Goal: Download file/media

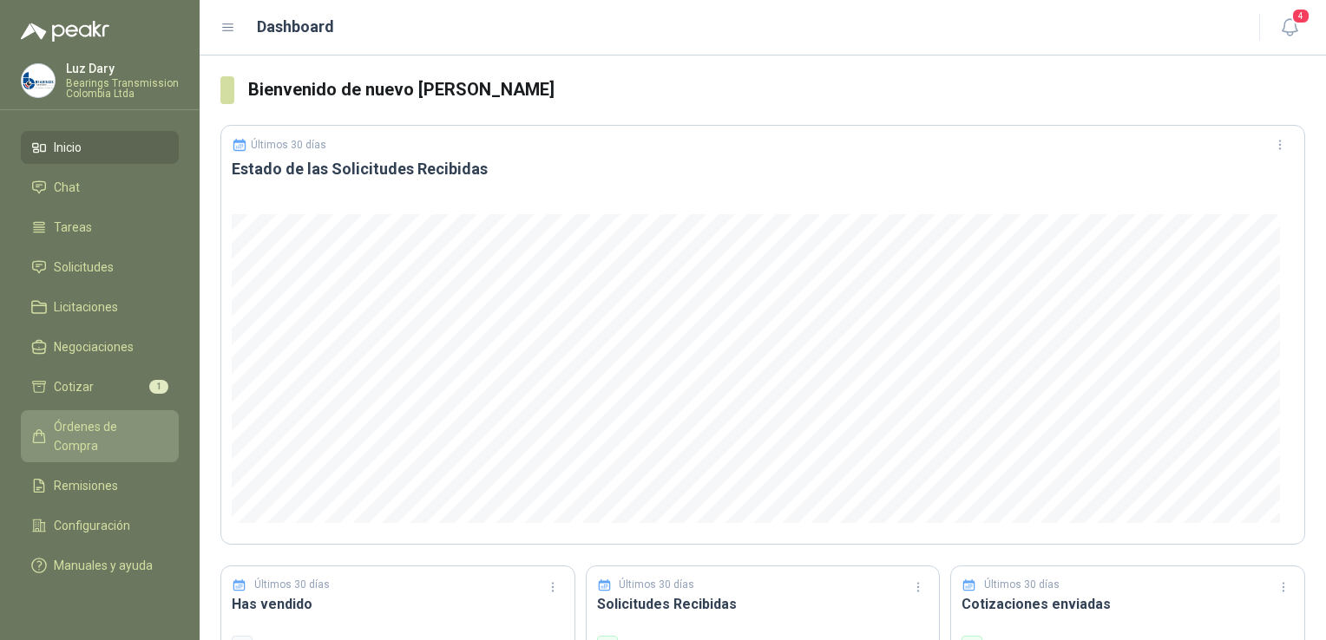
click at [138, 414] on link "Órdenes de Compra" at bounding box center [100, 436] width 158 height 52
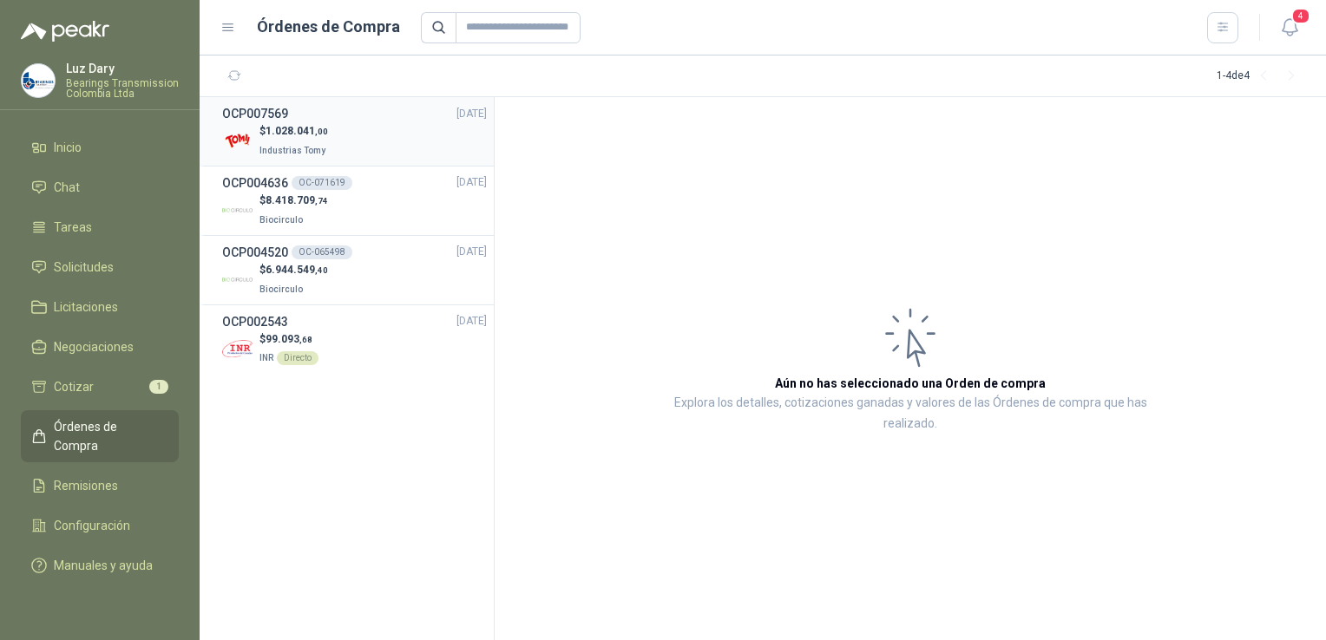
click at [357, 134] on div "$ 1.028.041 ,00 Industrias Tomy" at bounding box center [354, 141] width 265 height 36
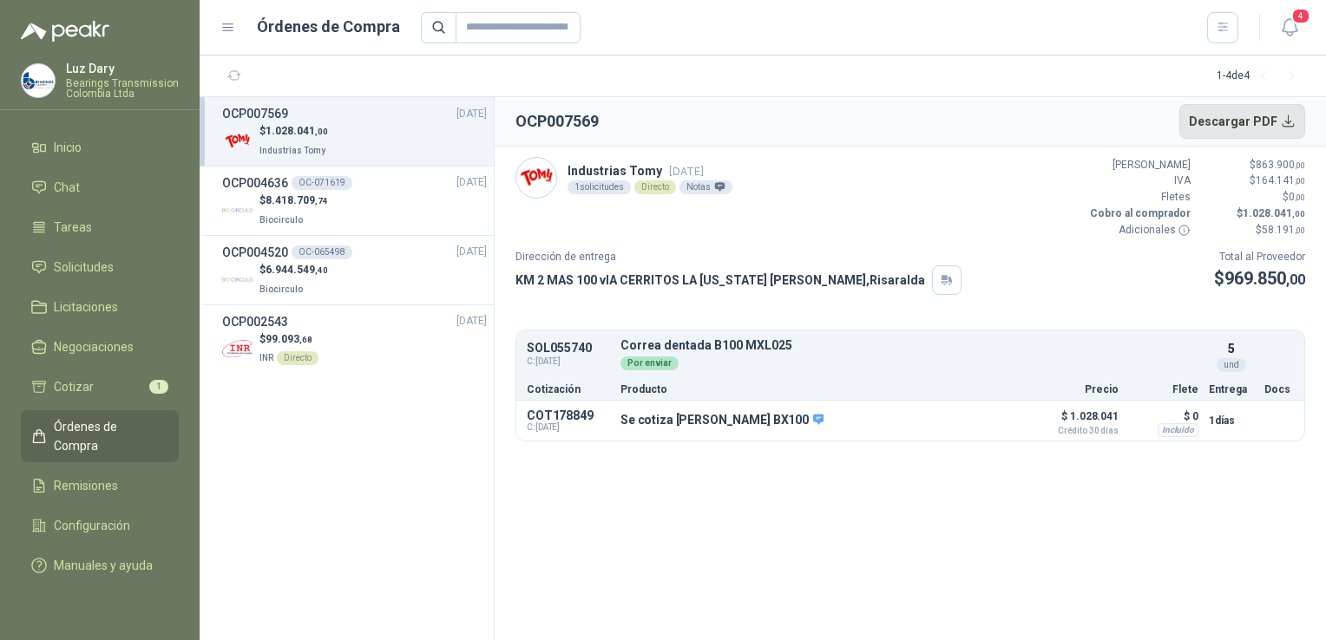
click at [1284, 121] on button "Descargar PDF" at bounding box center [1242, 121] width 127 height 35
